Goal: Task Accomplishment & Management: Manage account settings

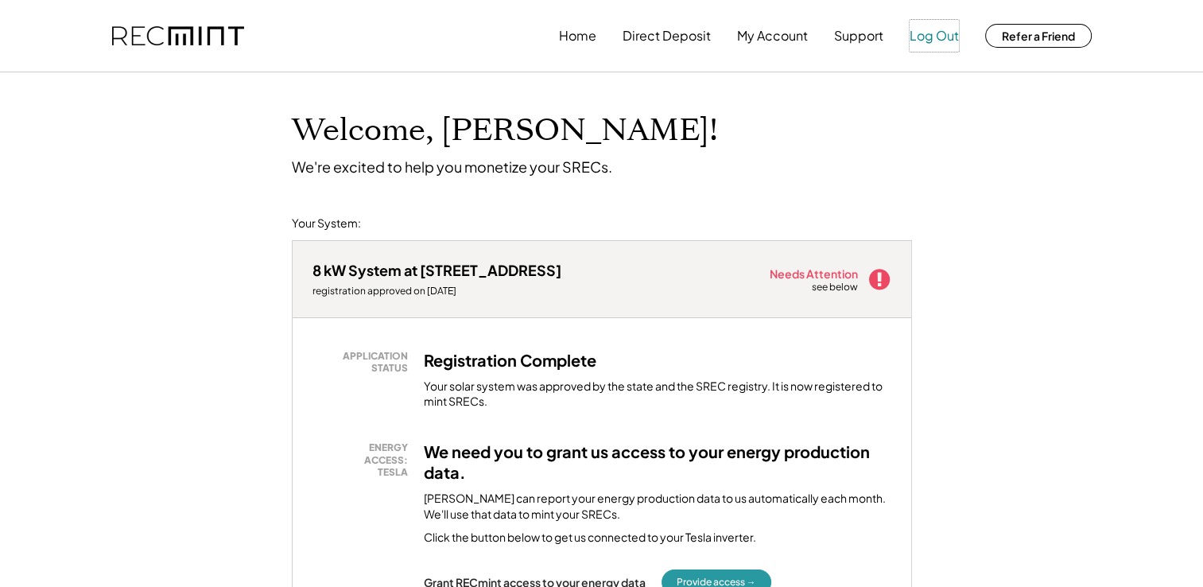
click at [932, 29] on button "Log Out" at bounding box center [934, 36] width 49 height 32
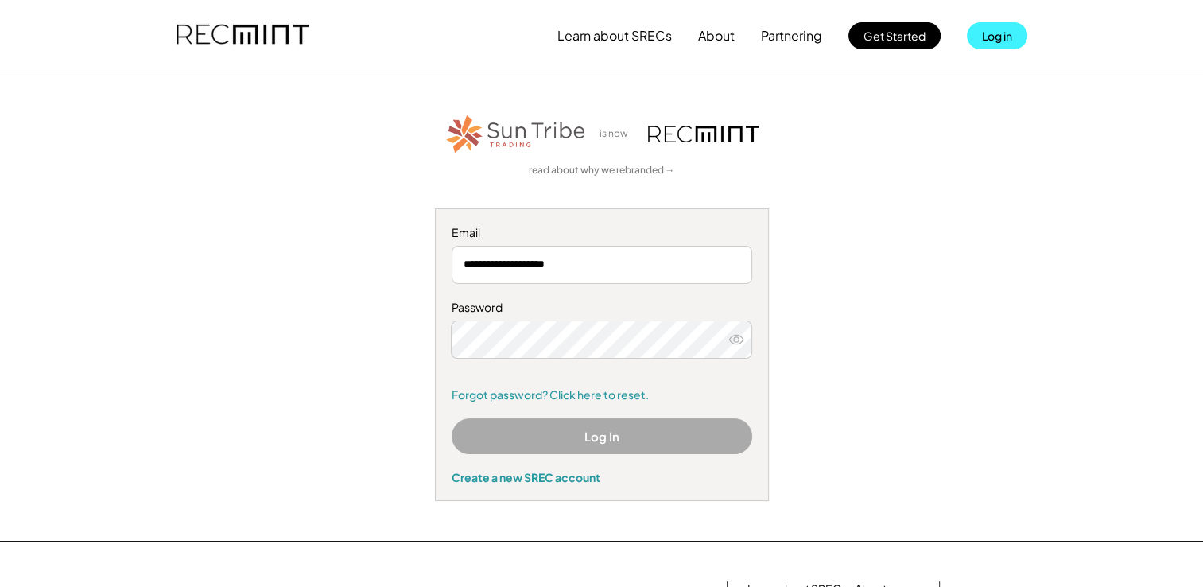
click at [986, 33] on button "Log in" at bounding box center [997, 35] width 60 height 27
click at [568, 431] on button "Log In" at bounding box center [602, 436] width 301 height 36
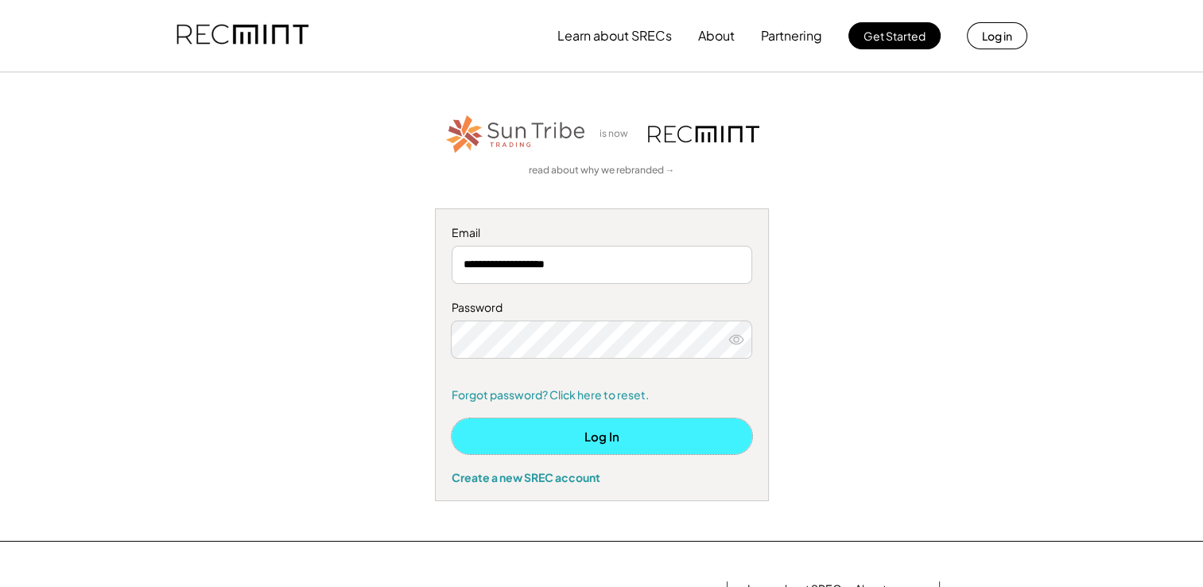
click at [642, 439] on button "Log In" at bounding box center [602, 436] width 301 height 36
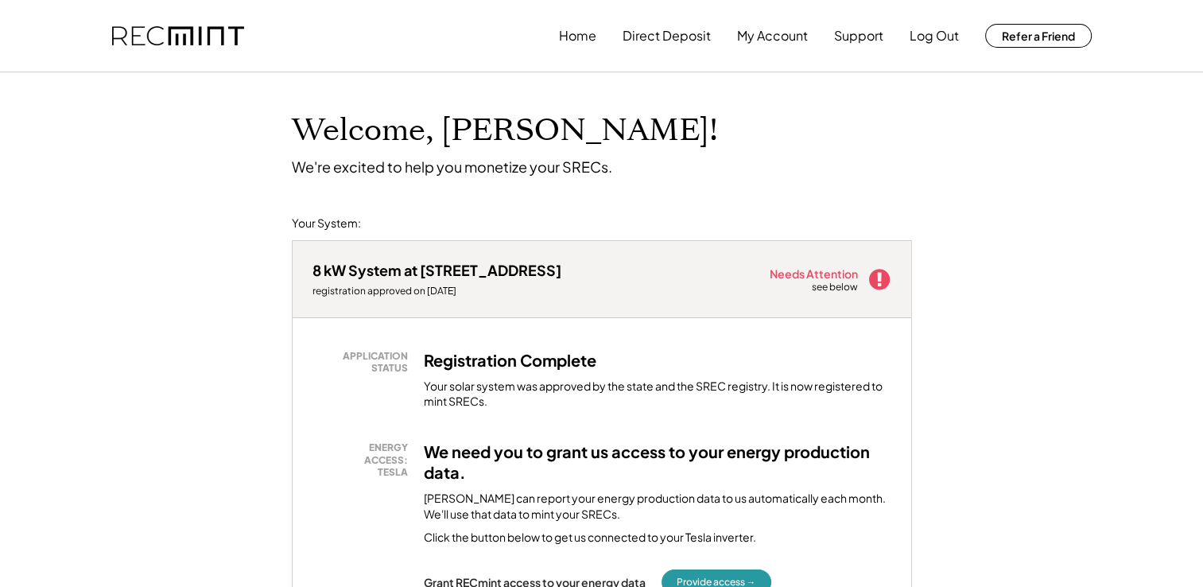
scroll to position [80, 0]
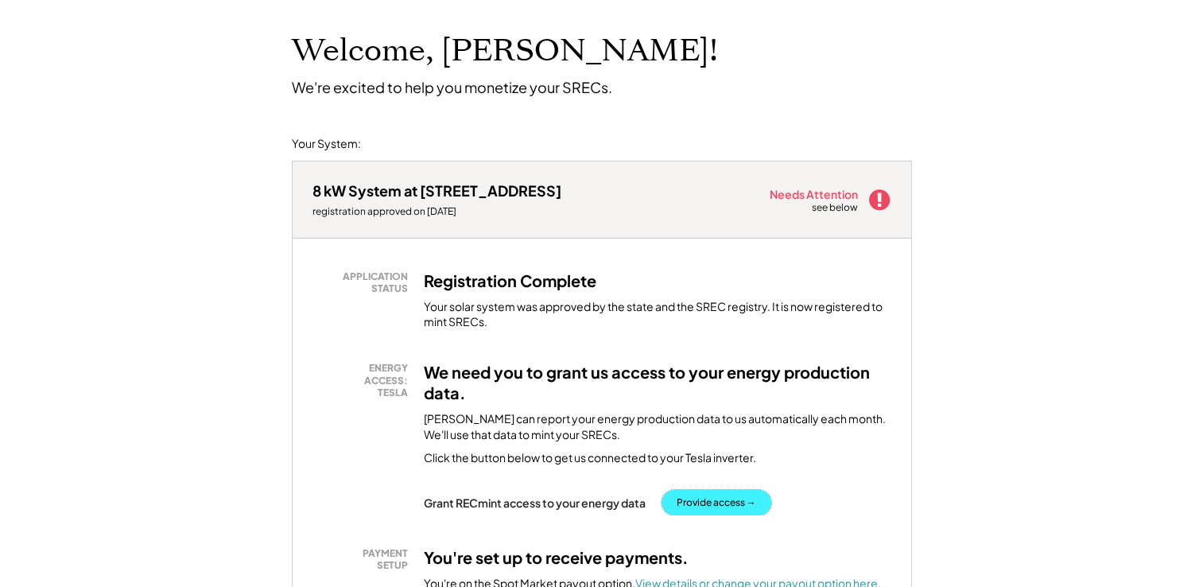
click at [743, 499] on button "Provide access →" at bounding box center [717, 502] width 110 height 25
